Goal: Task Accomplishment & Management: Complete application form

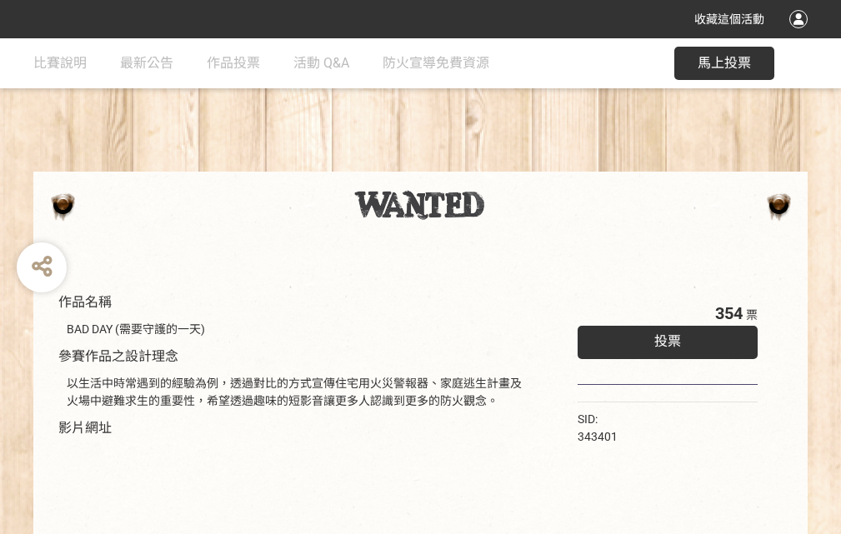
click at [801, 35] on div "收藏這個活動" at bounding box center [420, 19] width 841 height 38
click at [521, 164] on div "作品名稱 BAD DAY (需要守護的一天) 參賽作品之設計理念 以生活中時常遇到的經驗為例，透過對比的方式宣傳住宅用火災警報器、家庭逃生計畫及火場中避難求生…" at bounding box center [420, 388] width 841 height 701
click at [663, 338] on span "投票" at bounding box center [667, 341] width 27 height 16
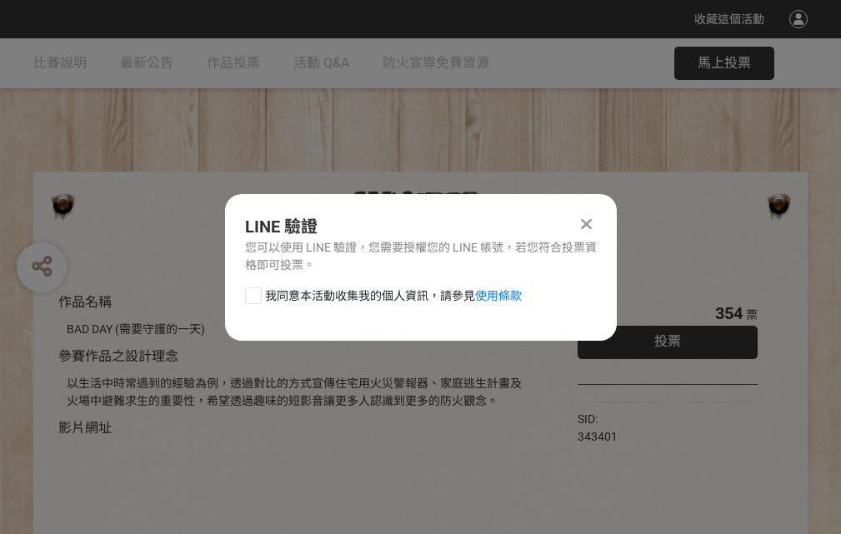
click at [252, 293] on div at bounding box center [253, 296] width 17 height 17
checkbox input "true"
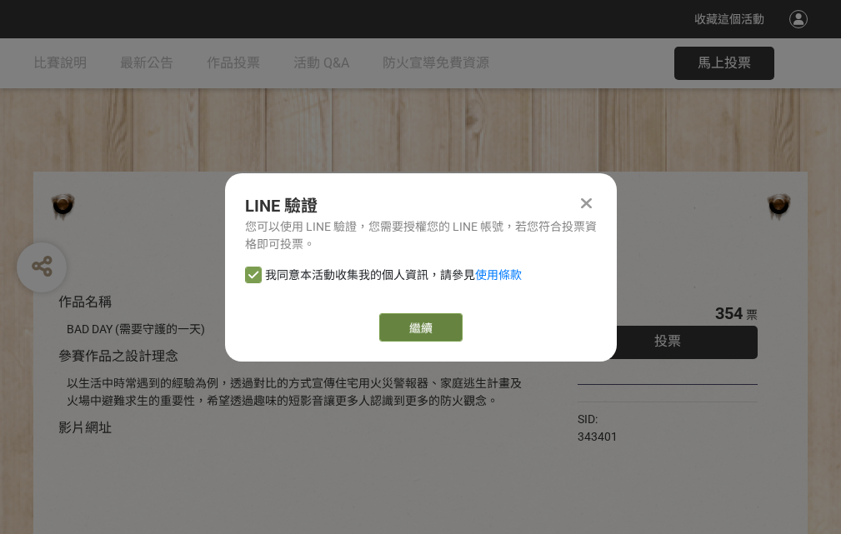
click at [419, 328] on link "繼續" at bounding box center [420, 327] width 83 height 28
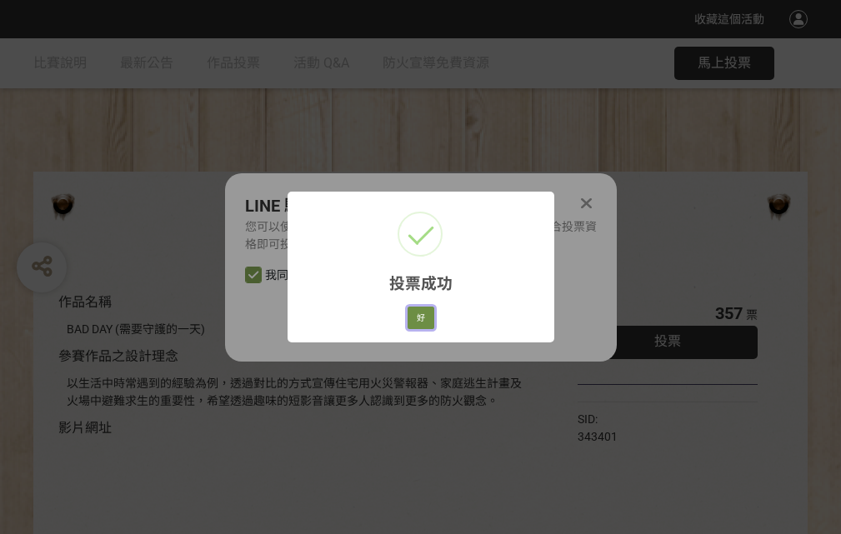
click at [416, 315] on button "好" at bounding box center [421, 318] width 27 height 23
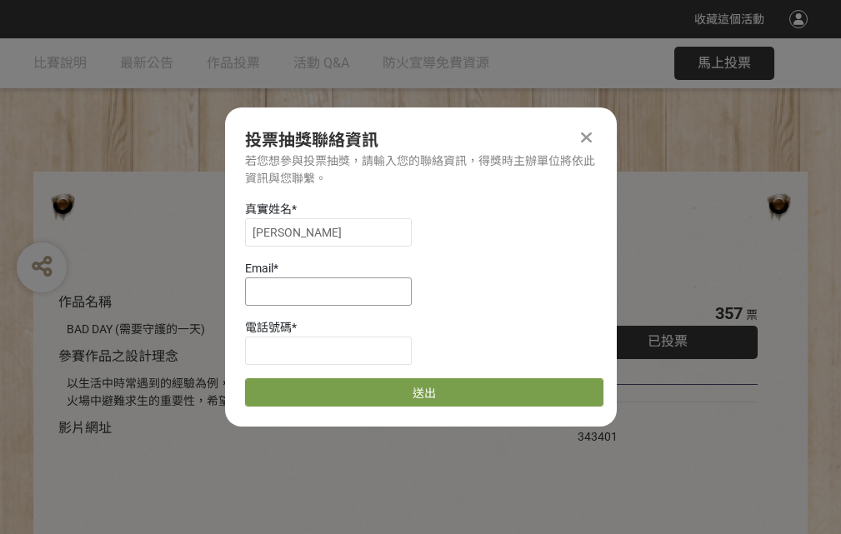
click at [333, 291] on input at bounding box center [328, 292] width 167 height 28
type input "[EMAIL_ADDRESS][DOMAIN_NAME]"
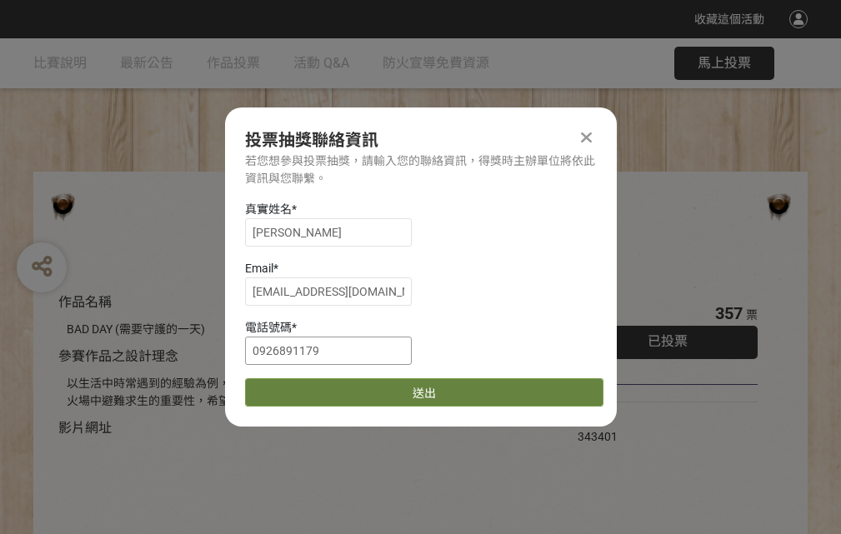
type input "0926891179"
click at [293, 387] on button "送出" at bounding box center [424, 392] width 358 height 28
